Goal: Navigation & Orientation: Go to known website

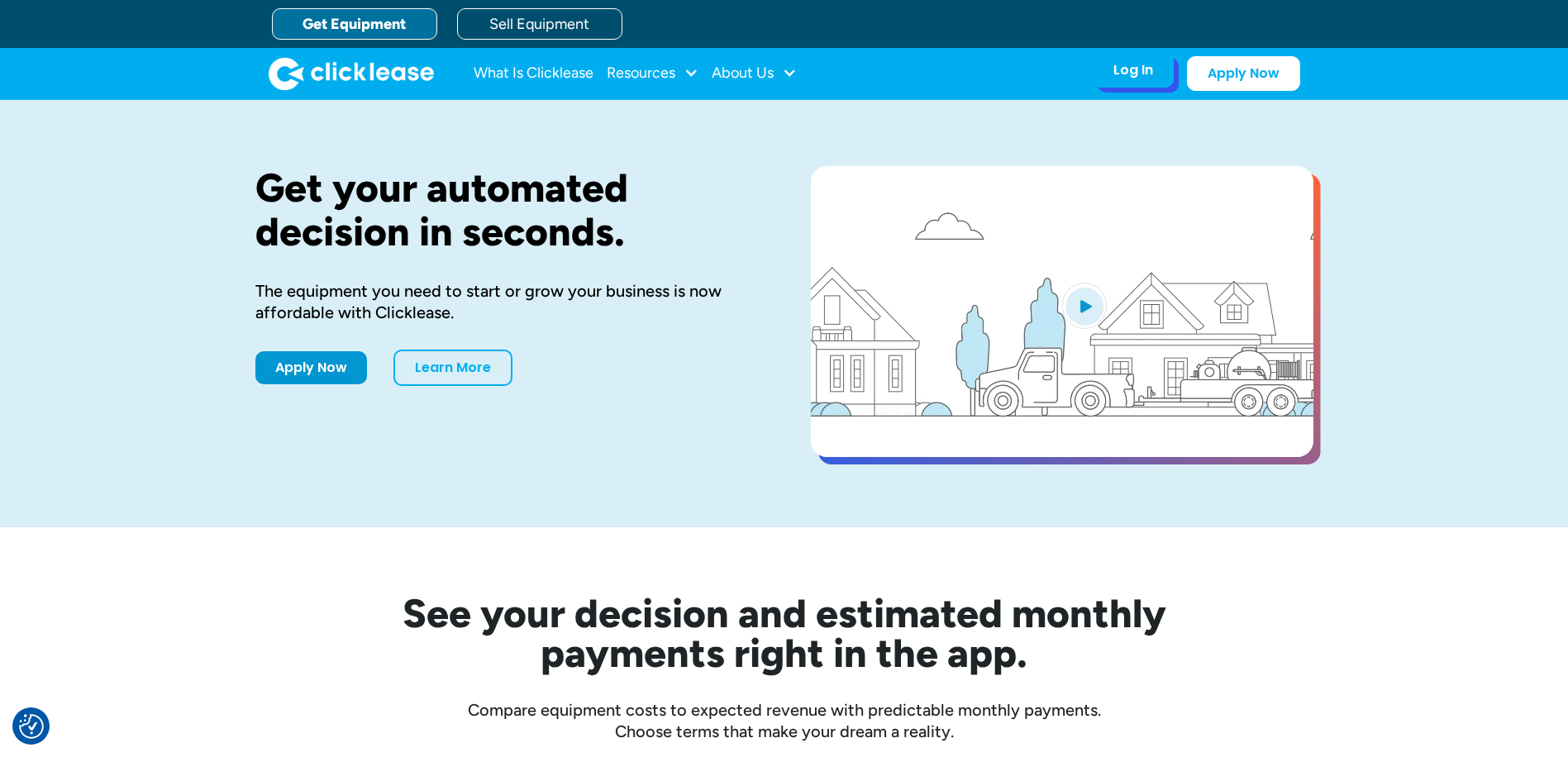
click at [1141, 65] on div "Log In" at bounding box center [1133, 70] width 39 height 17
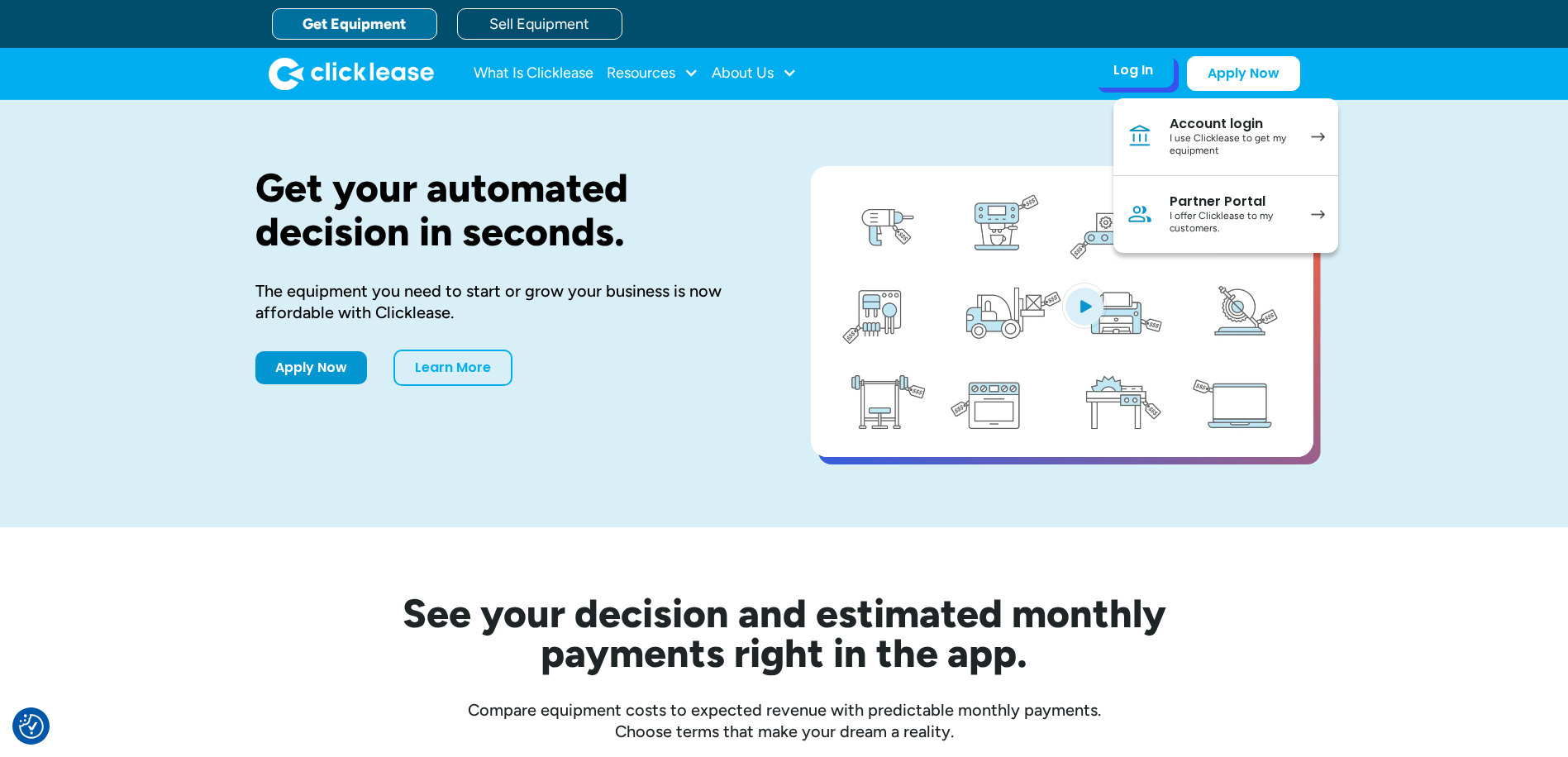
click at [1180, 107] on link "Account login I use Clicklease to get my equipment" at bounding box center [1226, 137] width 225 height 78
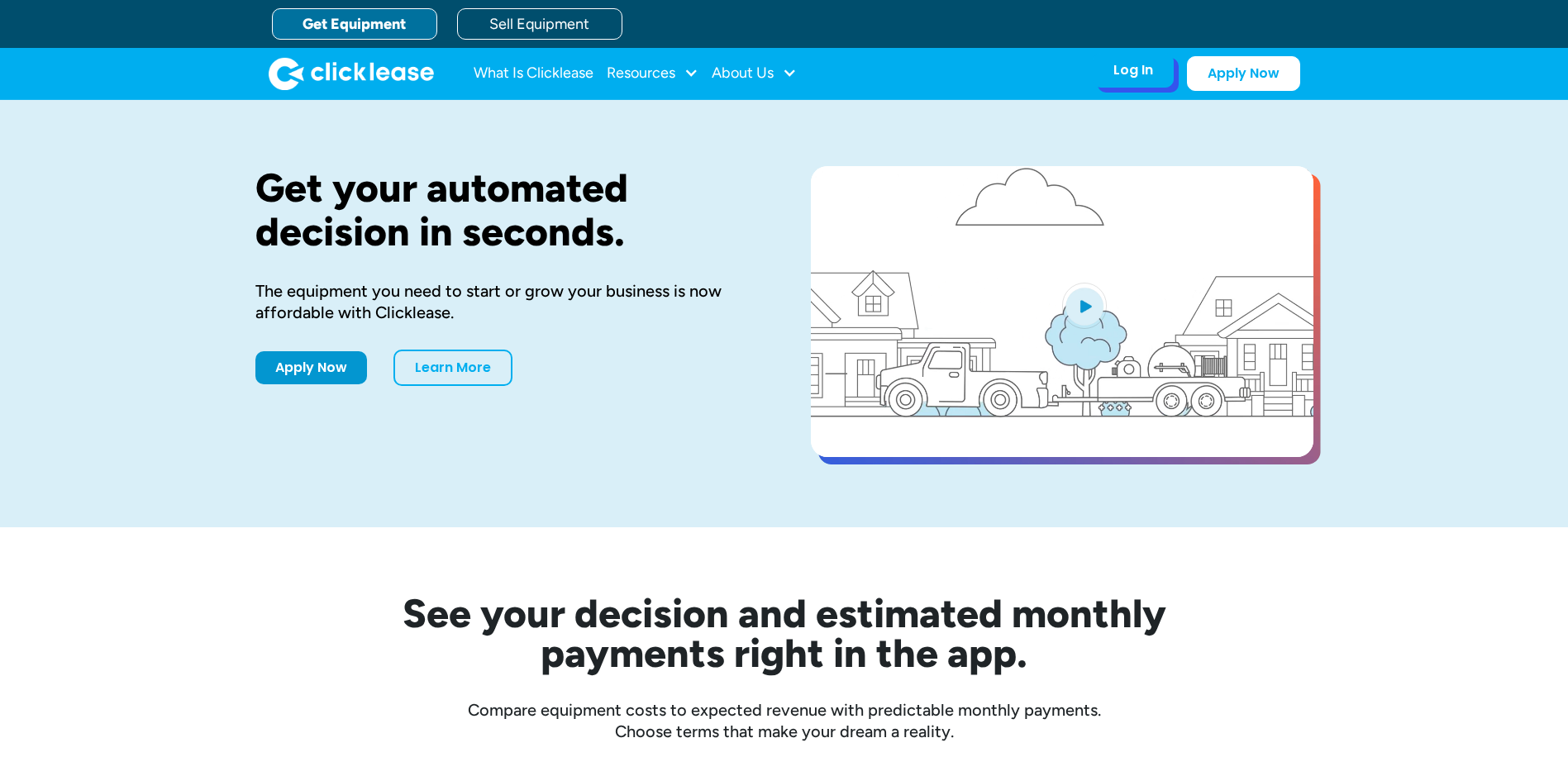
click at [1140, 75] on div "Log In" at bounding box center [1133, 70] width 39 height 17
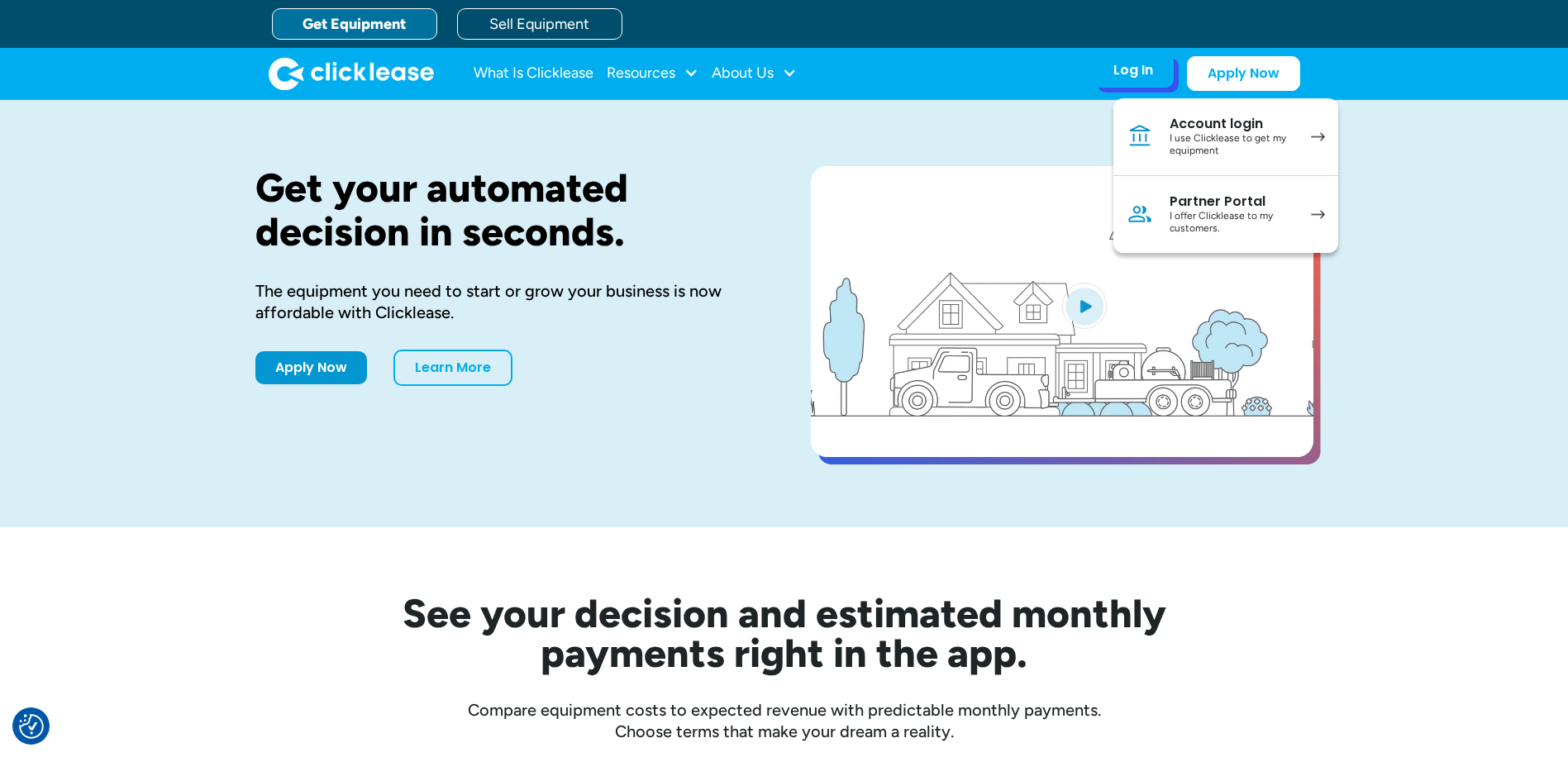
click at [1161, 132] on link "Account login I use Clicklease to get my equipment" at bounding box center [1226, 137] width 225 height 78
